Goal: Information Seeking & Learning: Learn about a topic

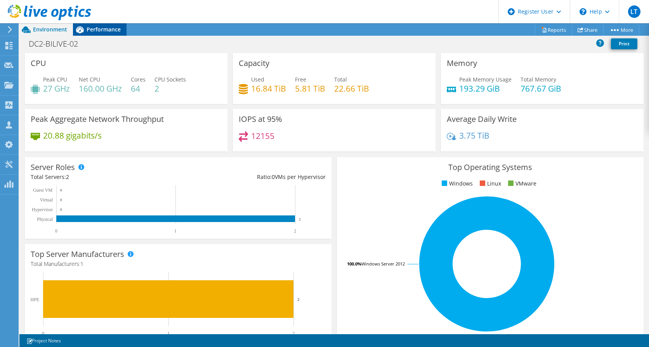
click at [104, 31] on span "Performance" at bounding box center [104, 29] width 34 height 7
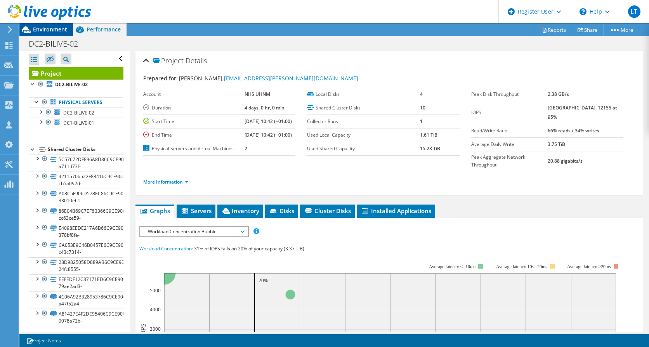
click at [53, 28] on span "Environment" at bounding box center [50, 29] width 34 height 7
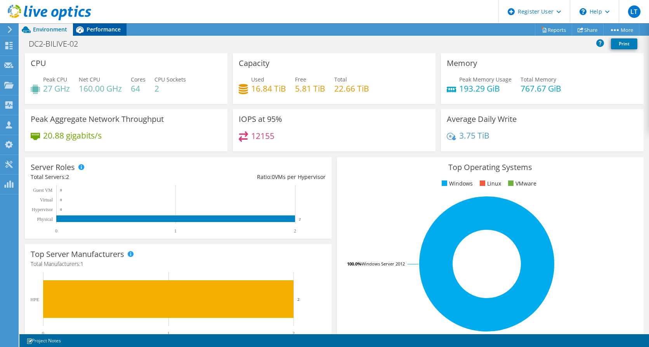
click at [109, 30] on span "Performance" at bounding box center [104, 29] width 34 height 7
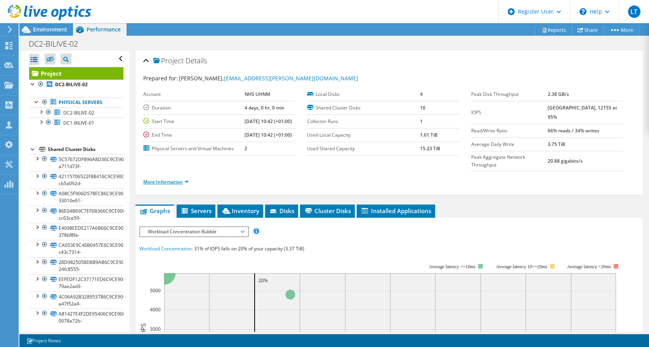
click at [187, 185] on link "More Information" at bounding box center [165, 182] width 45 height 7
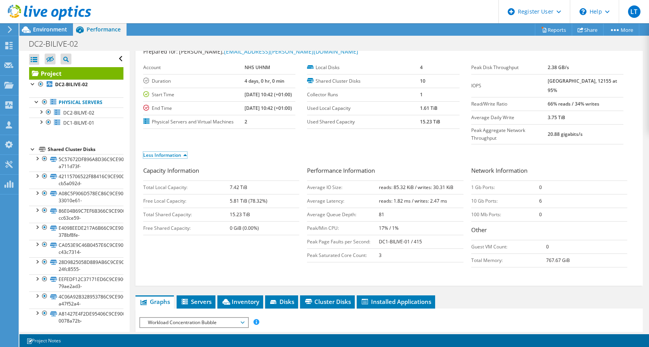
scroll to position [39, 0]
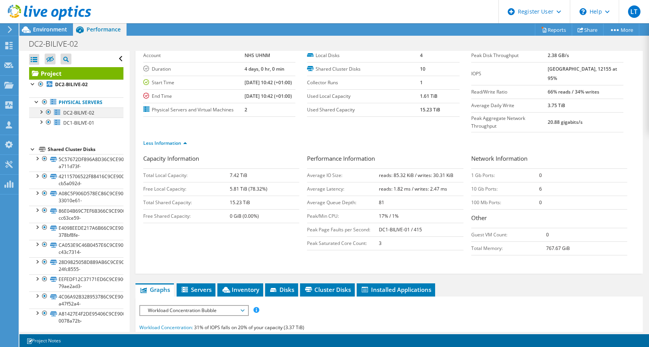
click at [41, 114] on div at bounding box center [41, 112] width 8 height 8
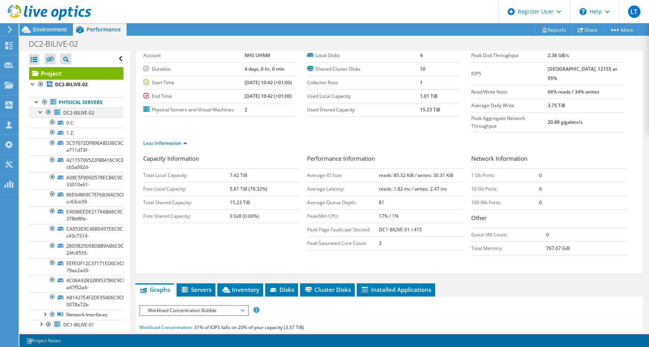
click at [41, 114] on div at bounding box center [41, 112] width 8 height 8
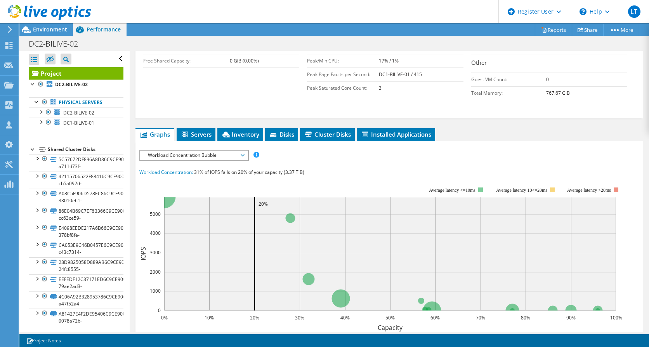
scroll to position [233, 0]
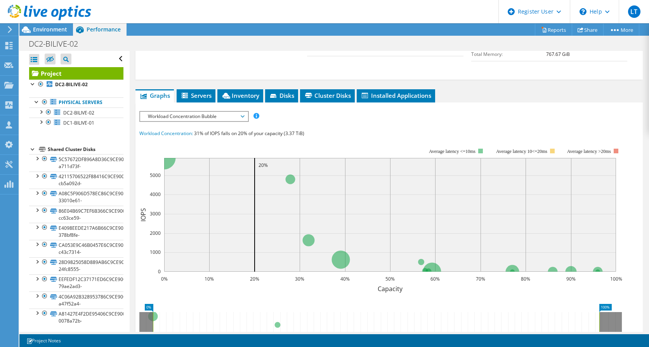
click at [242, 121] on span "Workload Concentration Bubble" at bounding box center [194, 116] width 100 height 9
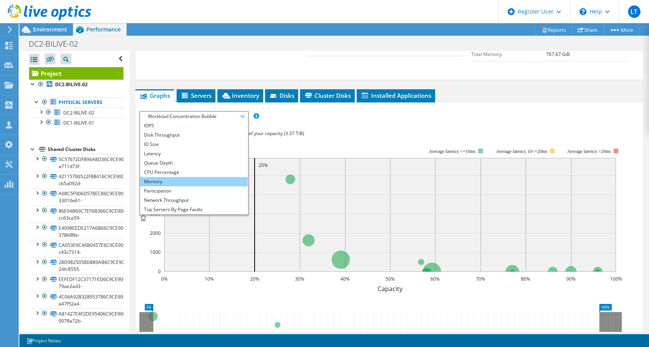
click at [160, 186] on li "Memory" at bounding box center [194, 181] width 108 height 9
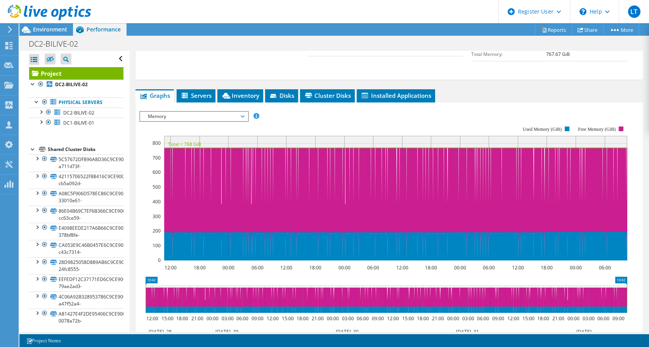
click at [242, 121] on span "Memory" at bounding box center [194, 116] width 100 height 9
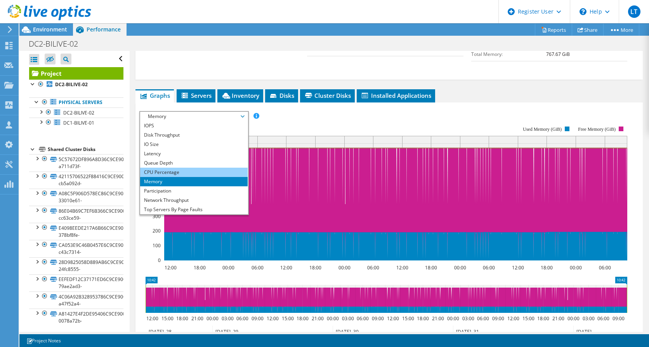
click at [174, 177] on li "CPU Percentage" at bounding box center [194, 172] width 108 height 9
